Goal: Transaction & Acquisition: Purchase product/service

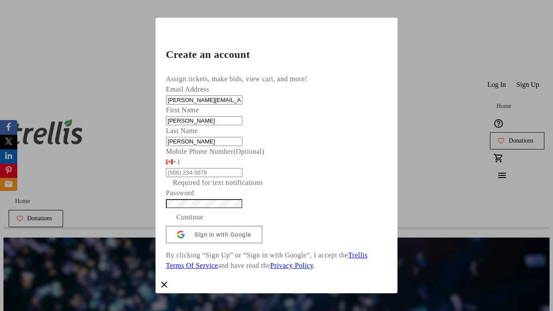
click at [204, 223] on span "Continue" at bounding box center [189, 217] width 27 height 10
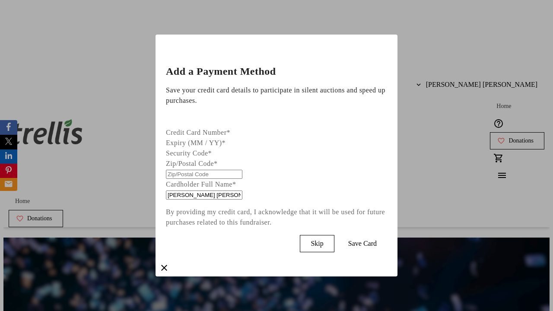
click at [323, 242] on span "Skip" at bounding box center [317, 244] width 13 height 8
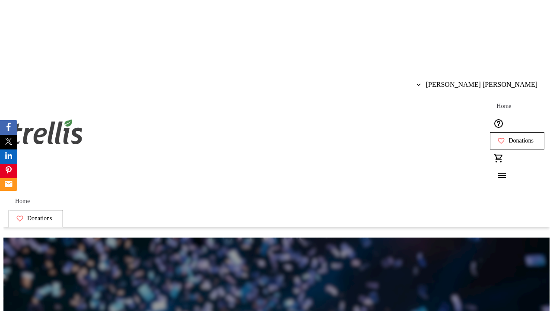
click at [509, 137] on span "Donations" at bounding box center [521, 140] width 25 height 7
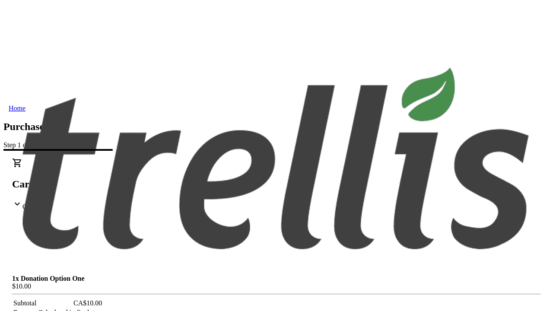
select select "BC"
select select "CA"
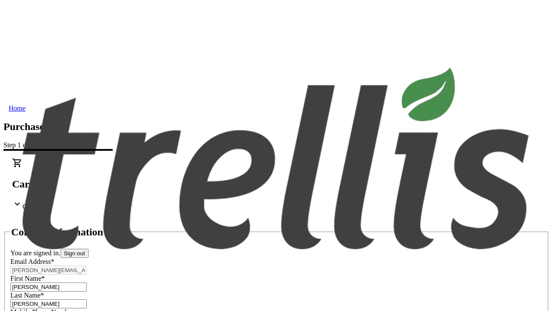
scroll to position [111, 0]
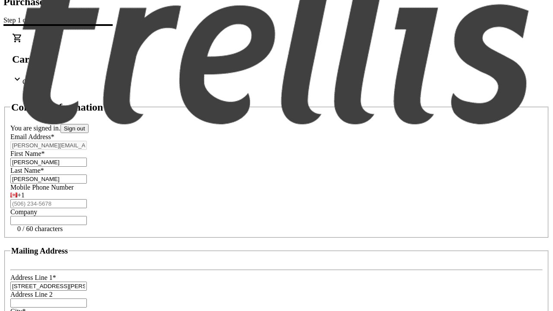
type input "V1Y 0C2"
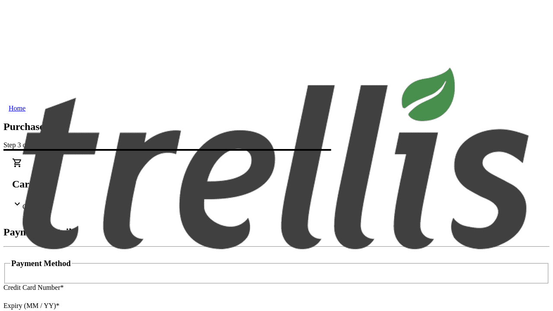
type input "V1Y 0C2"
